Goal: Answer question/provide support

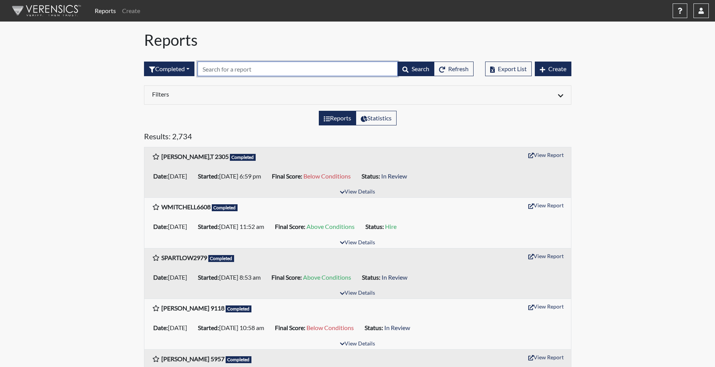
click at [229, 67] on input "text" at bounding box center [298, 69] width 200 height 15
type input "2630"
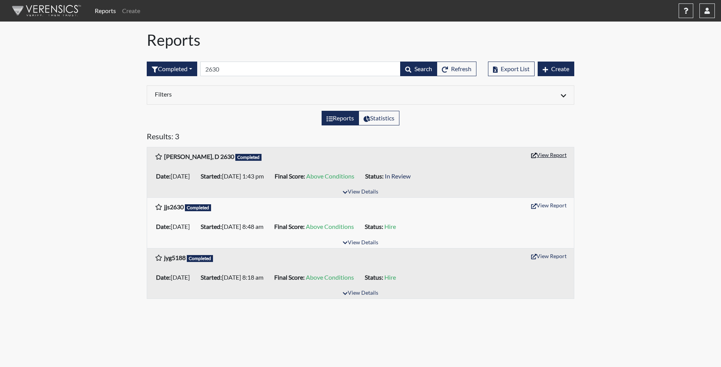
click at [547, 153] on button "View Report" at bounding box center [549, 155] width 42 height 12
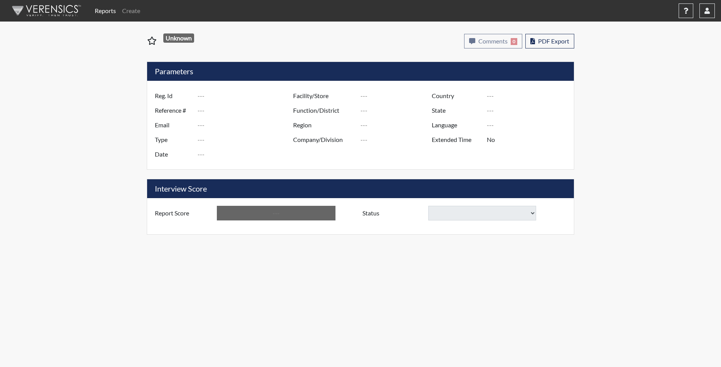
type input "[PERSON_NAME], D 2630"
type input "50822"
type input "DELYLAH.REYES07@ICLOUD.COM"
type input "Corrections Pre-Employment"
type input "Aug 18, 2025"
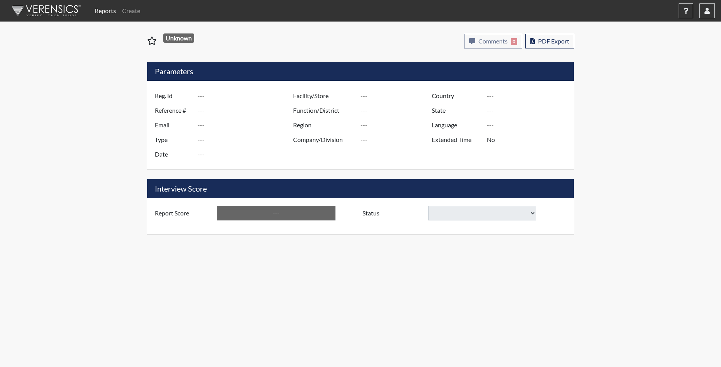
type input "Tyger River CI"
type input "[GEOGRAPHIC_DATA]"
type input "[US_STATE]"
type input "English"
type input "Yes"
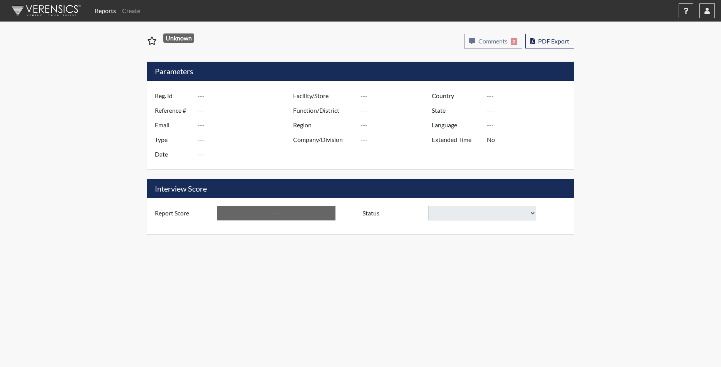
type input "Above Conditions"
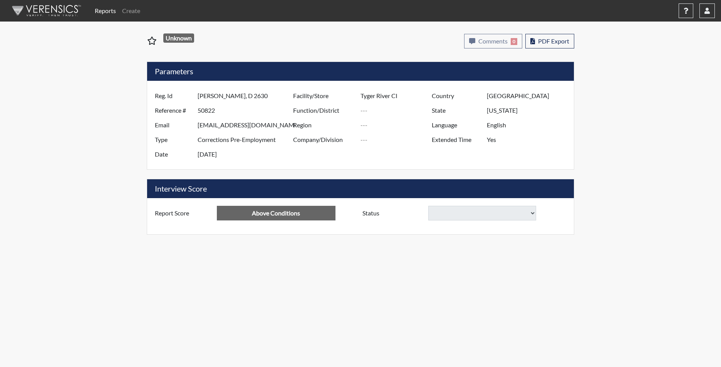
select select
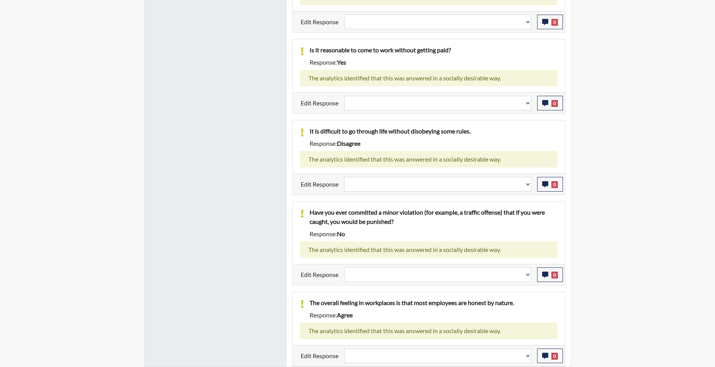
click at [468, 253] on div "The analytics identified that this was answered in a socially desirable way." at bounding box center [428, 250] width 257 height 16
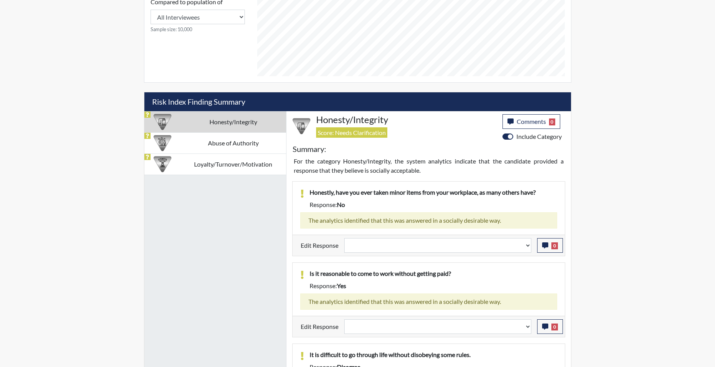
scroll to position [400, 0]
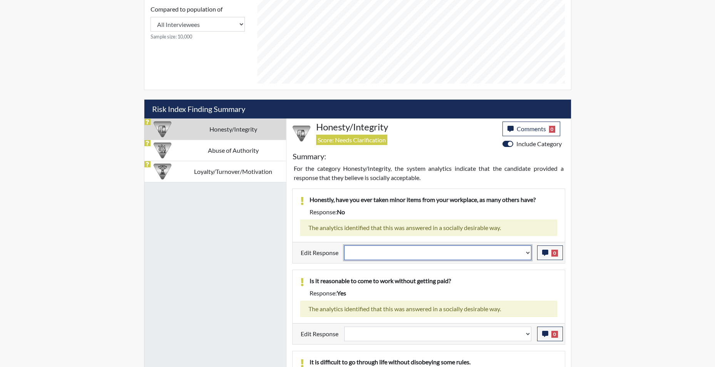
click at [526, 256] on select "Question is not relevant. Results will be updated. Reasonable explanation provi…" at bounding box center [437, 253] width 187 height 15
select select "reasonable-explanation-provided"
click at [344, 246] on select "Question is not relevant. Results will be updated. Reasonable explanation provi…" at bounding box center [437, 253] width 187 height 15
select select
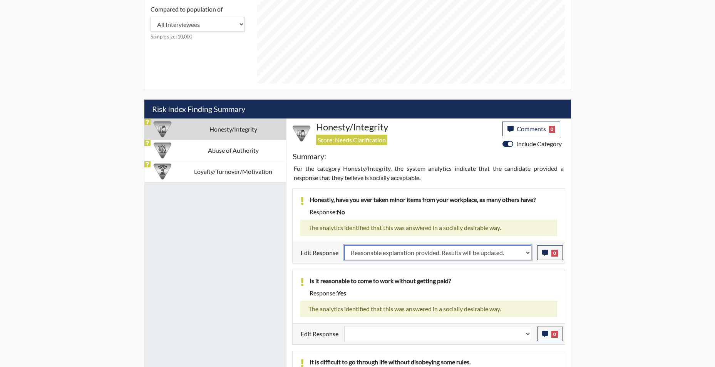
select select
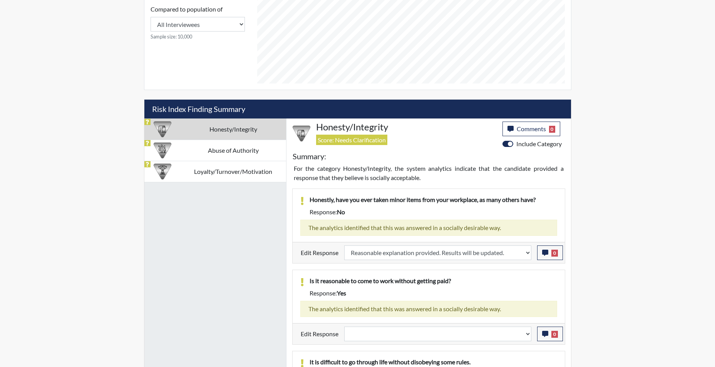
select select
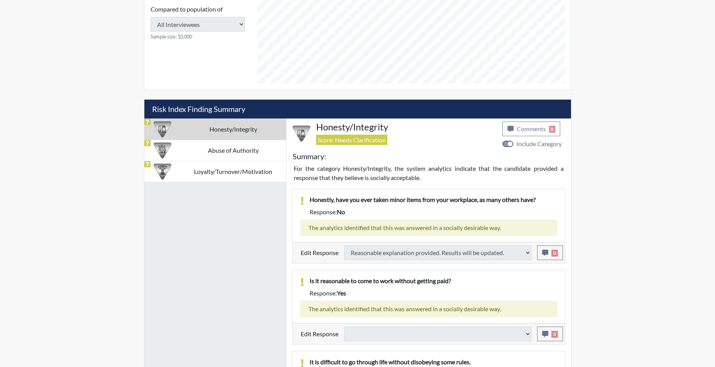
select select
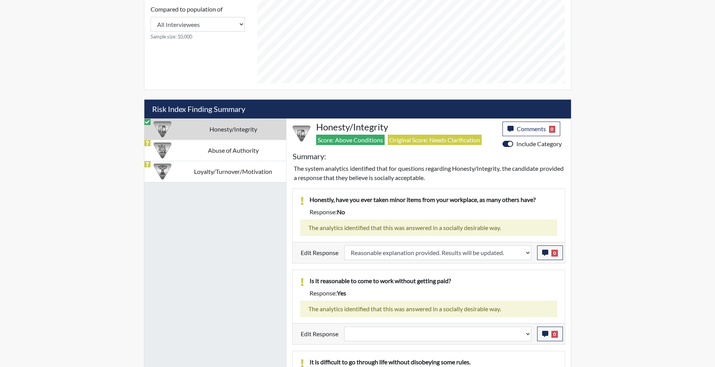
scroll to position [128, 320]
click at [527, 340] on select "Question is not relevant. Results will be updated. Reasonable explanation provi…" at bounding box center [437, 334] width 187 height 15
select select "reasonable-explanation-provided"
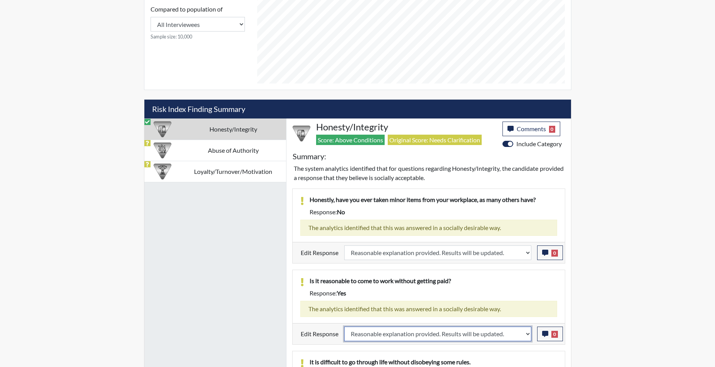
click at [344, 327] on select "Question is not relevant. Results will be updated. Reasonable explanation provi…" at bounding box center [437, 334] width 187 height 15
select select
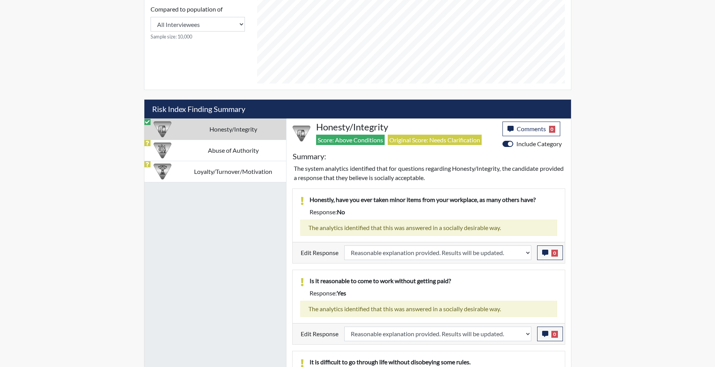
select select
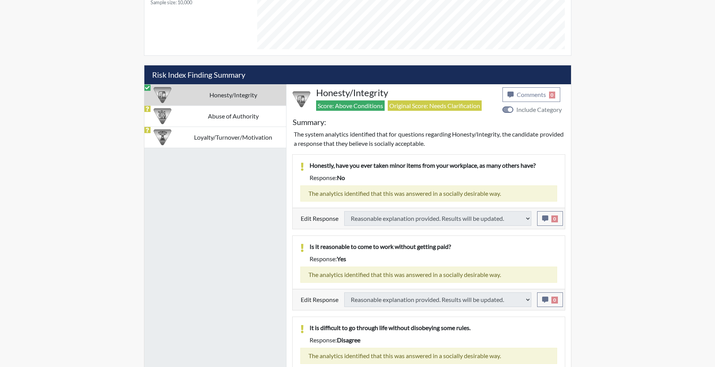
select select
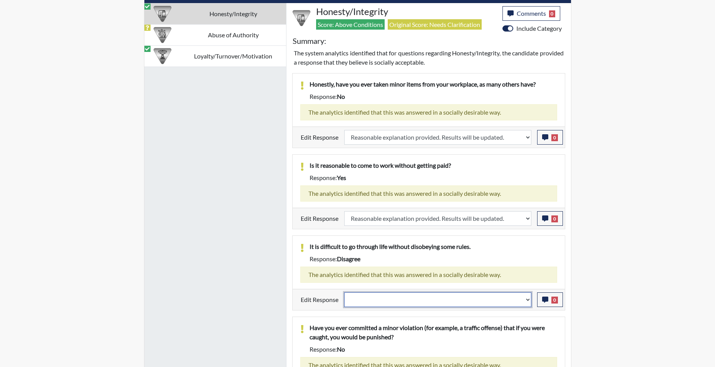
click at [528, 302] on select "Question is not relevant. Results will be updated. Reasonable explanation provi…" at bounding box center [437, 300] width 187 height 15
select select "reasonable-explanation-provided"
click at [344, 293] on select "Question is not relevant. Results will be updated. Reasonable explanation provi…" at bounding box center [437, 300] width 187 height 15
select select
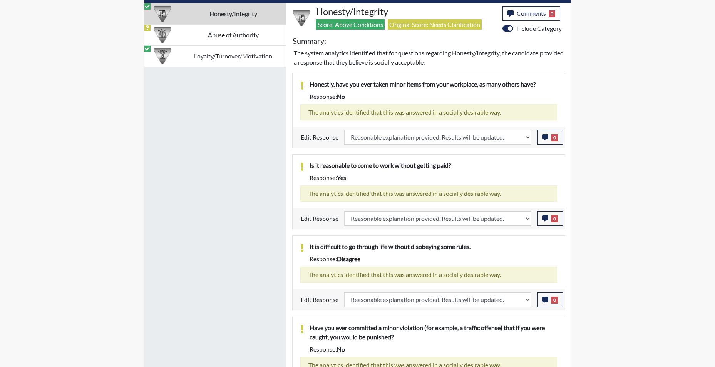
select select
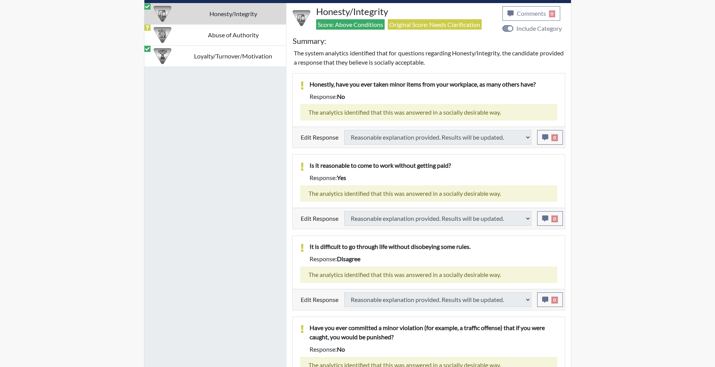
select select
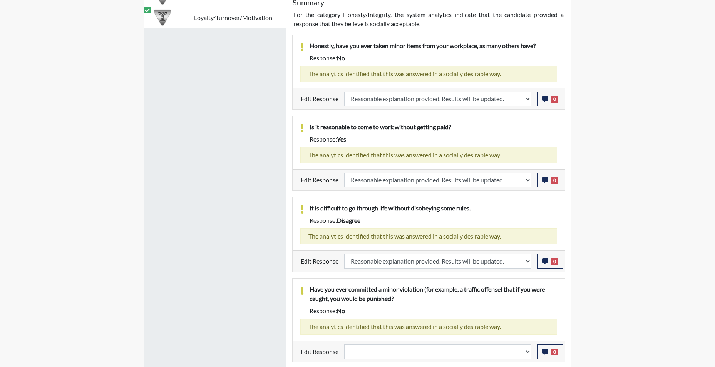
scroll to position [592, 0]
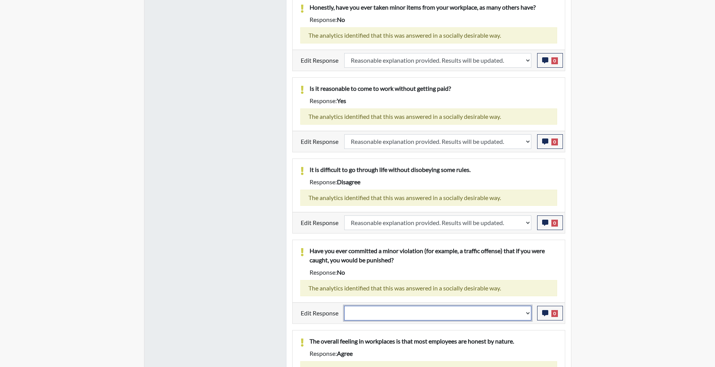
click at [527, 317] on select "Question is not relevant. Results will be updated. Reasonable explanation provi…" at bounding box center [437, 313] width 187 height 15
select select "reasonable-explanation-provided"
click at [344, 306] on select "Question is not relevant. Results will be updated. Reasonable explanation provi…" at bounding box center [437, 313] width 187 height 15
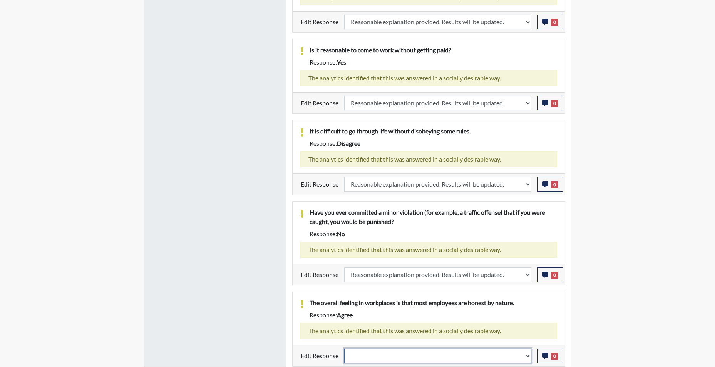
click at [528, 358] on select "Question is not relevant. Results will be updated. Reasonable explanation provi…" at bounding box center [437, 356] width 187 height 15
select select "reasonable-explanation-provided"
click at [344, 349] on select "Question is not relevant. Results will be updated. Reasonable explanation provi…" at bounding box center [437, 356] width 187 height 15
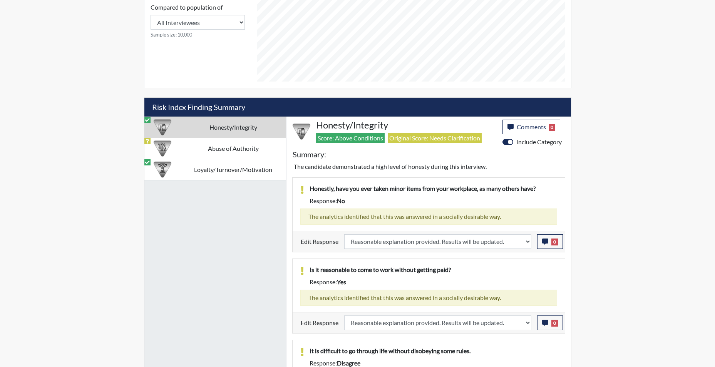
scroll to position [393, 0]
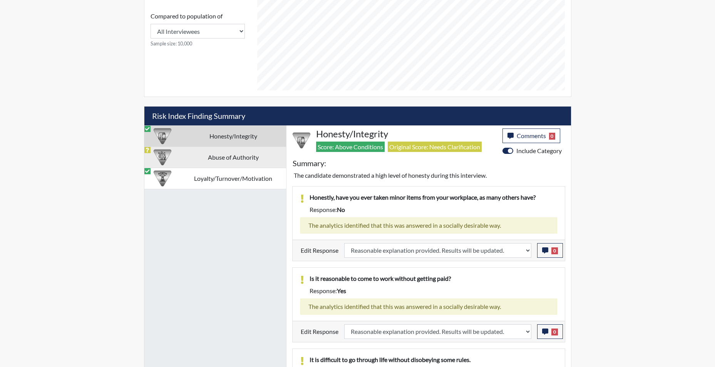
click at [231, 157] on td "Abuse of Authority" at bounding box center [234, 157] width 106 height 21
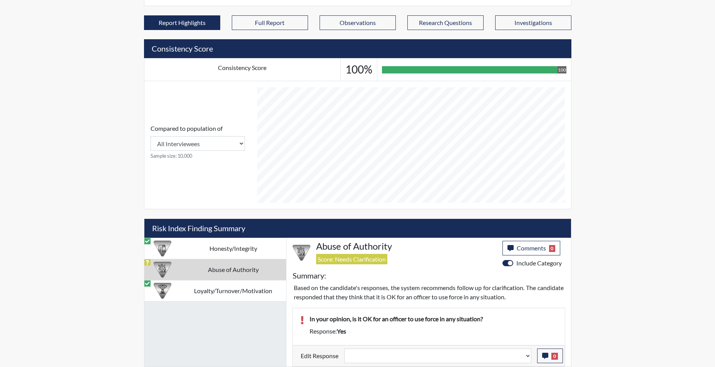
click at [231, 270] on td "Abuse of Authority" at bounding box center [234, 269] width 106 height 21
click at [527, 362] on select "Question is not relevant. Results will be updated. Reasonable explanation provi…" at bounding box center [437, 356] width 187 height 15
select select "reasonable-explanation-provided"
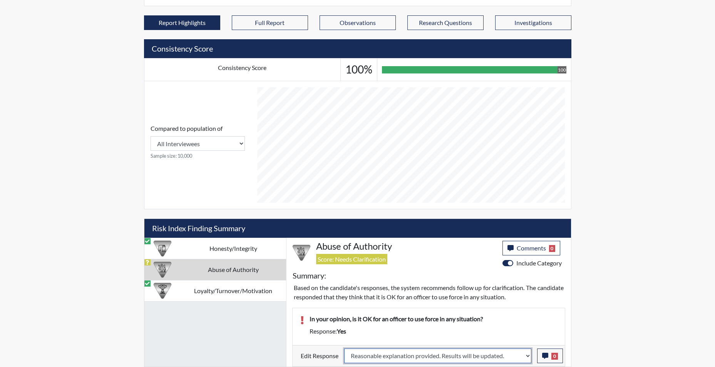
click at [344, 349] on select "Question is not relevant. Results will be updated. Reasonable explanation provi…" at bounding box center [437, 356] width 187 height 15
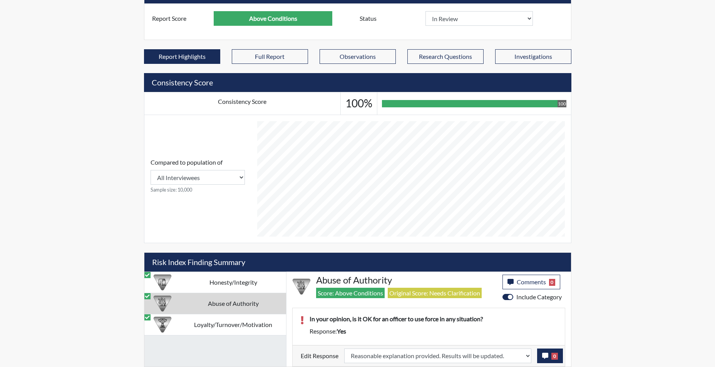
scroll to position [128, 320]
click at [546, 358] on icon "button" at bounding box center [545, 356] width 6 height 6
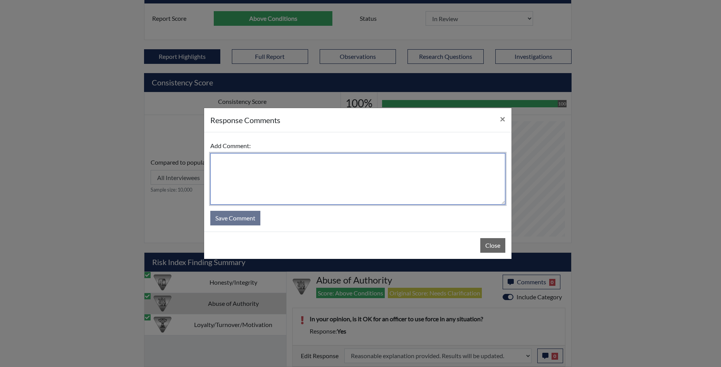
click at [255, 163] on textarea at bounding box center [357, 179] width 295 height 52
type textarea "app states no"
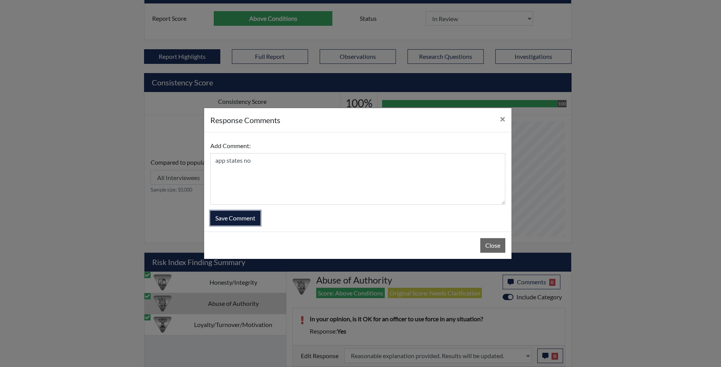
click at [240, 219] on button "Save Comment" at bounding box center [235, 218] width 50 height 15
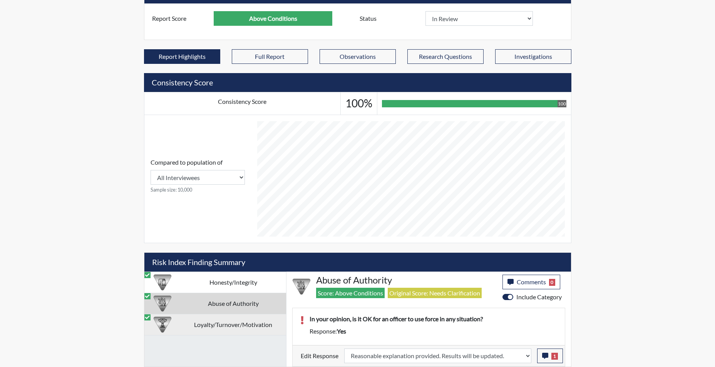
click at [235, 327] on td "Loyalty/Turnover/Motivation" at bounding box center [234, 324] width 106 height 21
select select
select select "reasonable-explanation-provided"
select select
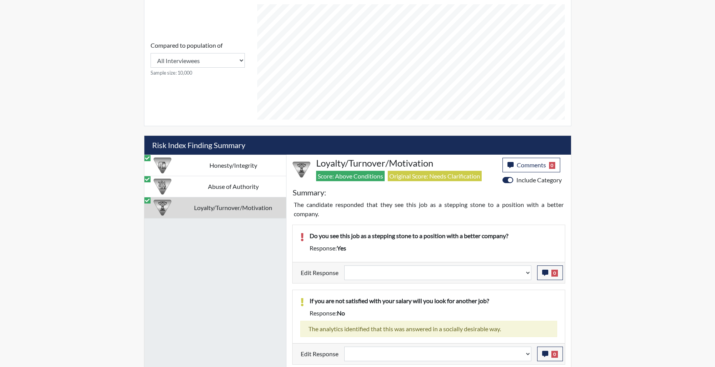
scroll to position [401, 0]
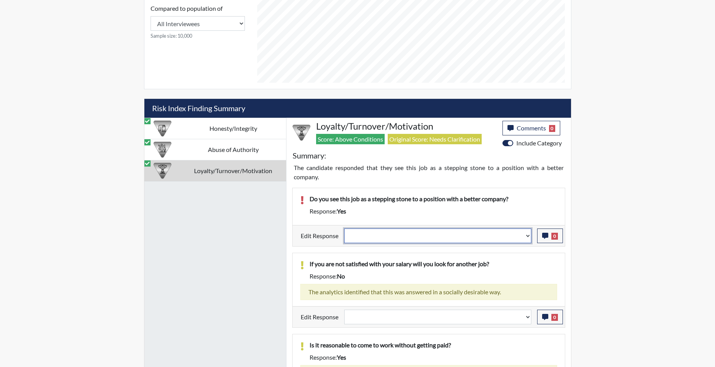
click at [528, 238] on select "Question is not relevant. Results will be updated. Reasonable explanation provi…" at bounding box center [437, 236] width 187 height 15
select select "reasonable-explanation-provided"
click at [344, 229] on select "Question is not relevant. Results will be updated. Reasonable explanation provi…" at bounding box center [437, 236] width 187 height 15
select select
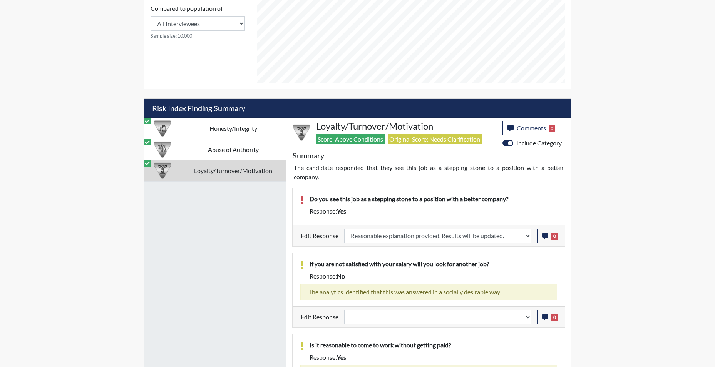
select select
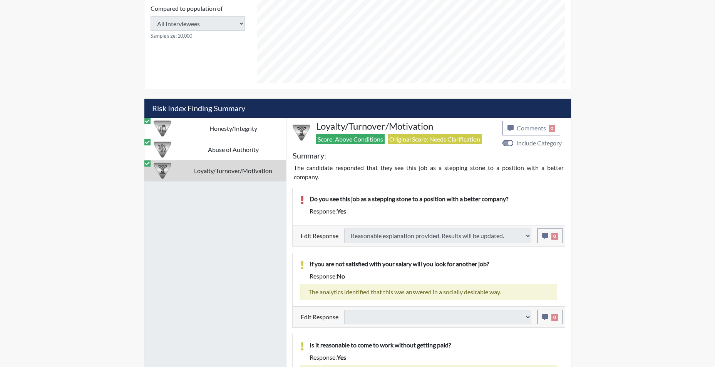
select select
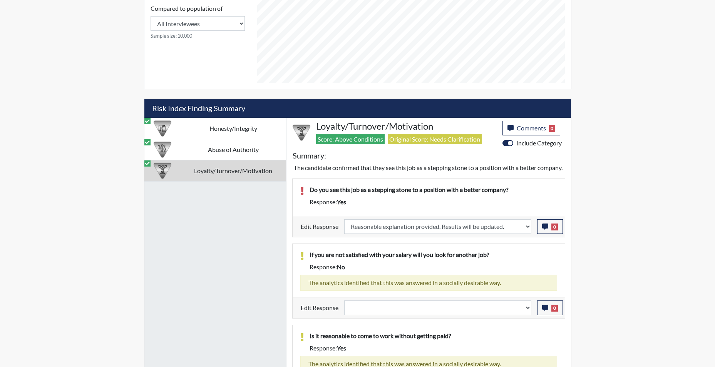
scroll to position [439, 0]
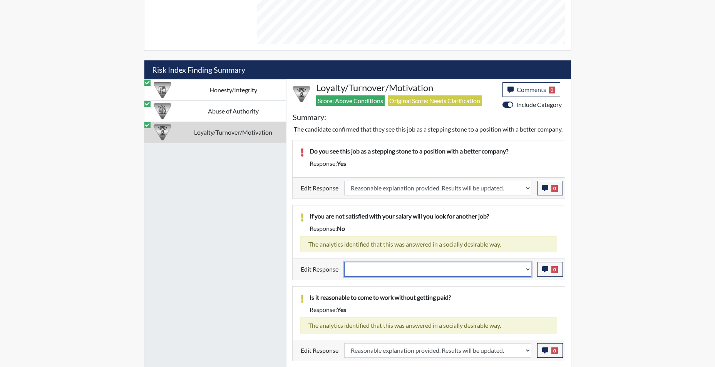
click at [529, 277] on select "Question is not relevant. Results will be updated. Reasonable explanation provi…" at bounding box center [437, 269] width 187 height 15
select select "reasonable-explanation-provided"
click at [344, 271] on select "Question is not relevant. Results will be updated. Reasonable explanation provi…" at bounding box center [437, 269] width 187 height 15
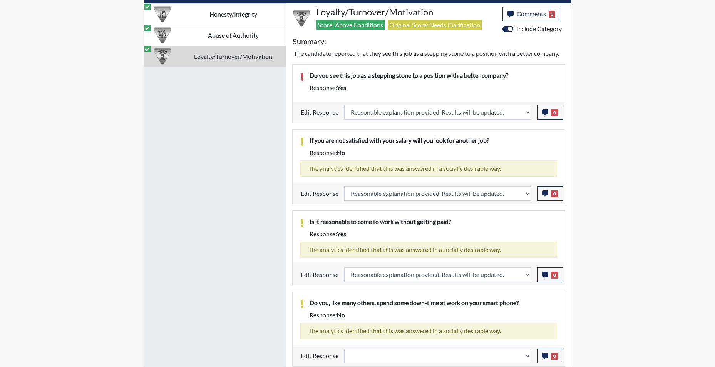
scroll to position [128, 320]
click at [524, 356] on select "Question is not relevant. Results will be updated. Reasonable explanation provi…" at bounding box center [437, 356] width 187 height 15
select select "reasonable-explanation-provided"
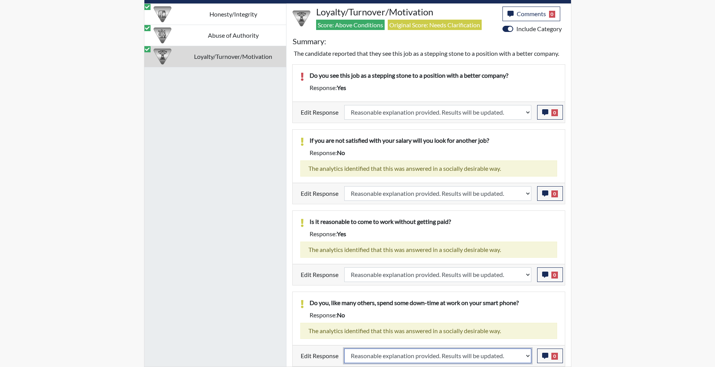
click at [344, 349] on select "Question is not relevant. Results will be updated. Reasonable explanation provi…" at bounding box center [437, 356] width 187 height 15
